Goal: Task Accomplishment & Management: Use online tool/utility

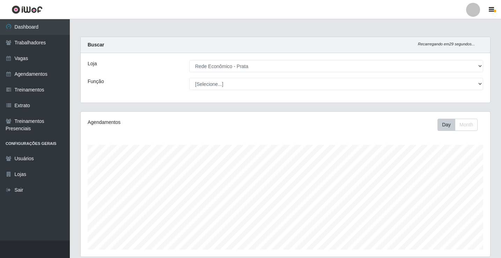
select select "192"
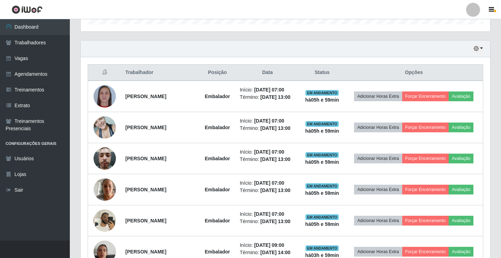
scroll to position [326, 0]
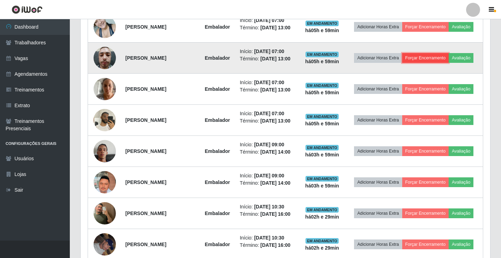
click at [449, 63] on button "Forçar Encerramento" at bounding box center [425, 58] width 47 height 10
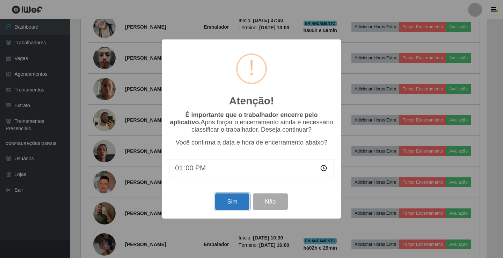
click at [237, 205] on button "Sim" at bounding box center [232, 202] width 34 height 16
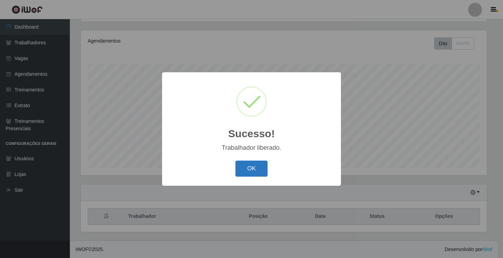
click at [261, 169] on button "OK" at bounding box center [251, 169] width 32 height 16
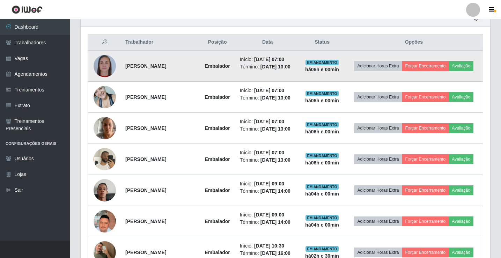
scroll to position [256, 0]
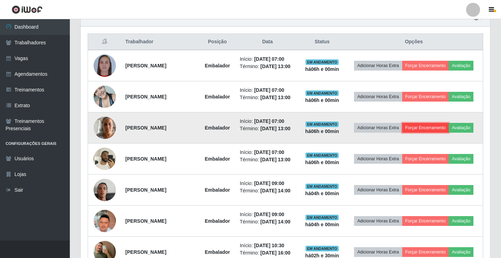
click at [449, 133] on button "Forçar Encerramento" at bounding box center [425, 128] width 47 height 10
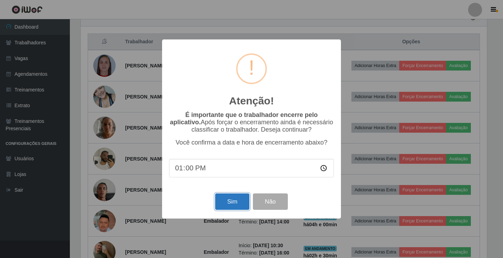
click at [241, 201] on button "Sim" at bounding box center [232, 202] width 34 height 16
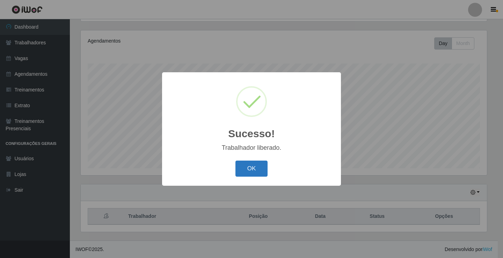
click at [257, 174] on button "OK" at bounding box center [251, 169] width 32 height 16
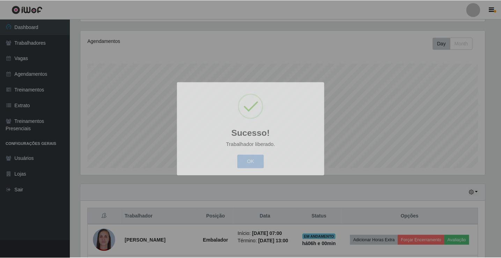
scroll to position [145, 410]
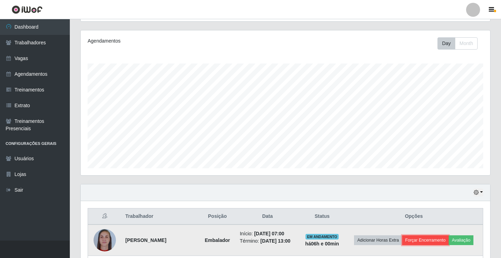
click at [449, 239] on button "Forçar Encerramento" at bounding box center [425, 240] width 47 height 10
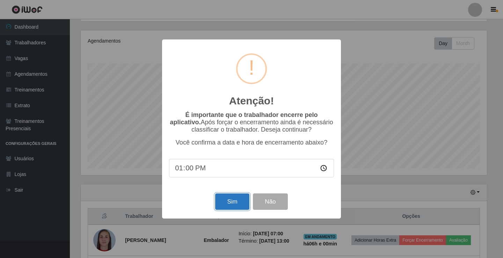
click at [220, 199] on button "Sim" at bounding box center [232, 202] width 34 height 16
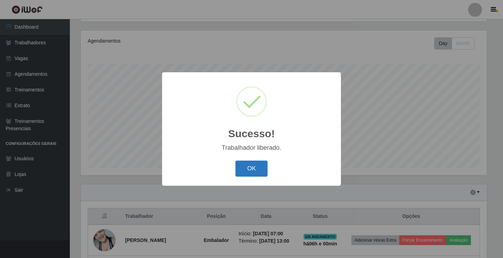
click at [258, 171] on button "OK" at bounding box center [251, 169] width 32 height 16
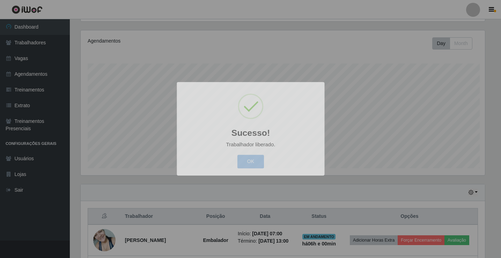
scroll to position [0, 0]
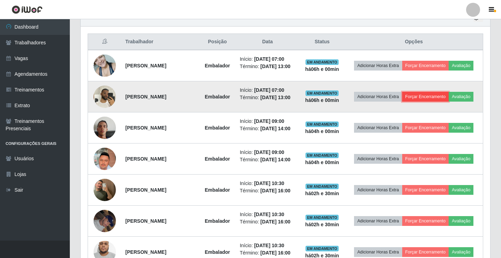
click at [449, 97] on button "Forçar Encerramento" at bounding box center [425, 97] width 47 height 10
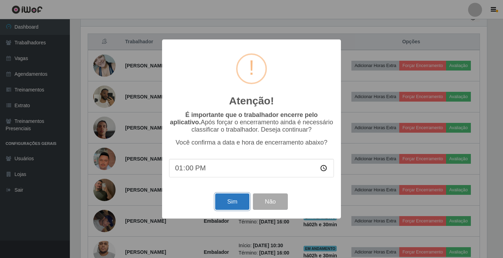
click at [246, 205] on button "Sim" at bounding box center [232, 202] width 34 height 16
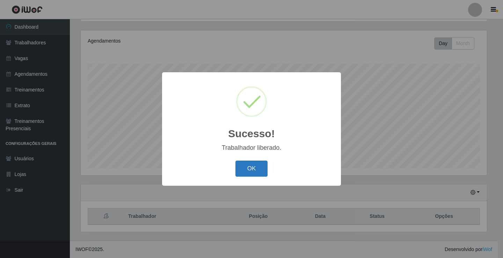
click at [259, 171] on button "OK" at bounding box center [251, 169] width 32 height 16
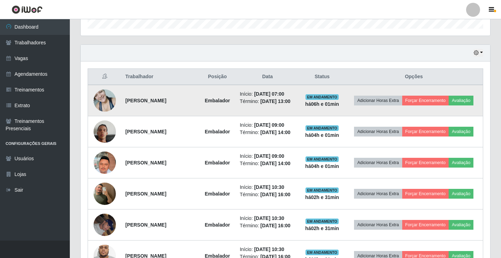
click at [94, 101] on img at bounding box center [105, 101] width 22 height 30
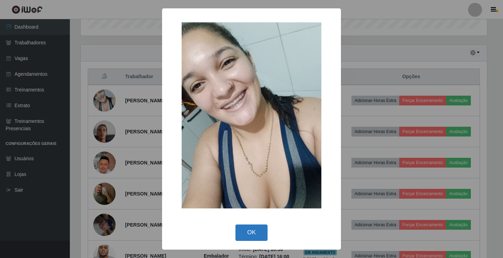
click at [257, 231] on button "OK" at bounding box center [251, 233] width 32 height 16
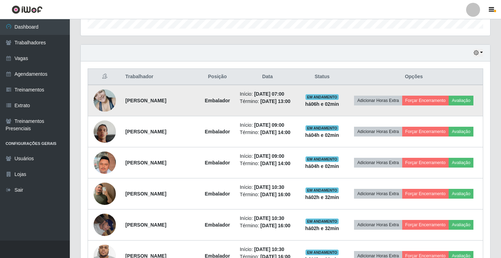
click at [454, 93] on td "Adicionar Horas Extra Forçar Encerramento Avaliação" at bounding box center [414, 100] width 138 height 31
click at [449, 96] on button "Forçar Encerramento" at bounding box center [425, 101] width 47 height 10
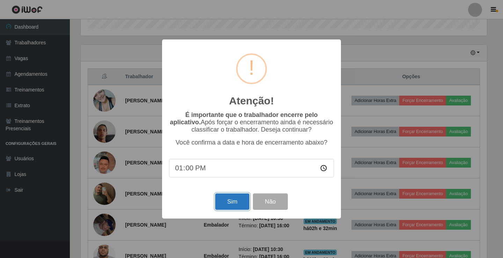
click at [236, 207] on button "Sim" at bounding box center [232, 202] width 34 height 16
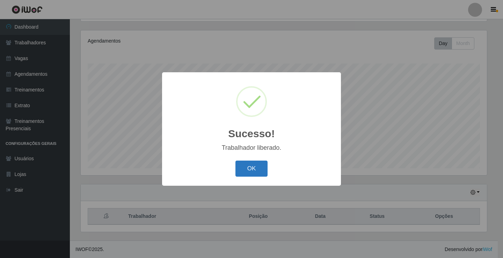
click at [237, 171] on button "OK" at bounding box center [251, 169] width 32 height 16
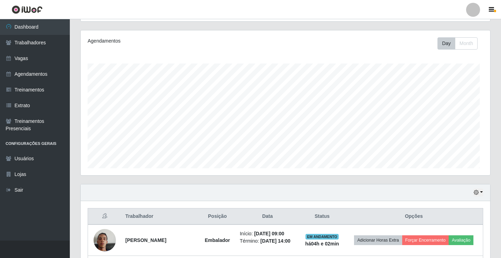
scroll to position [145, 410]
